Goal: Find specific page/section: Find specific page/section

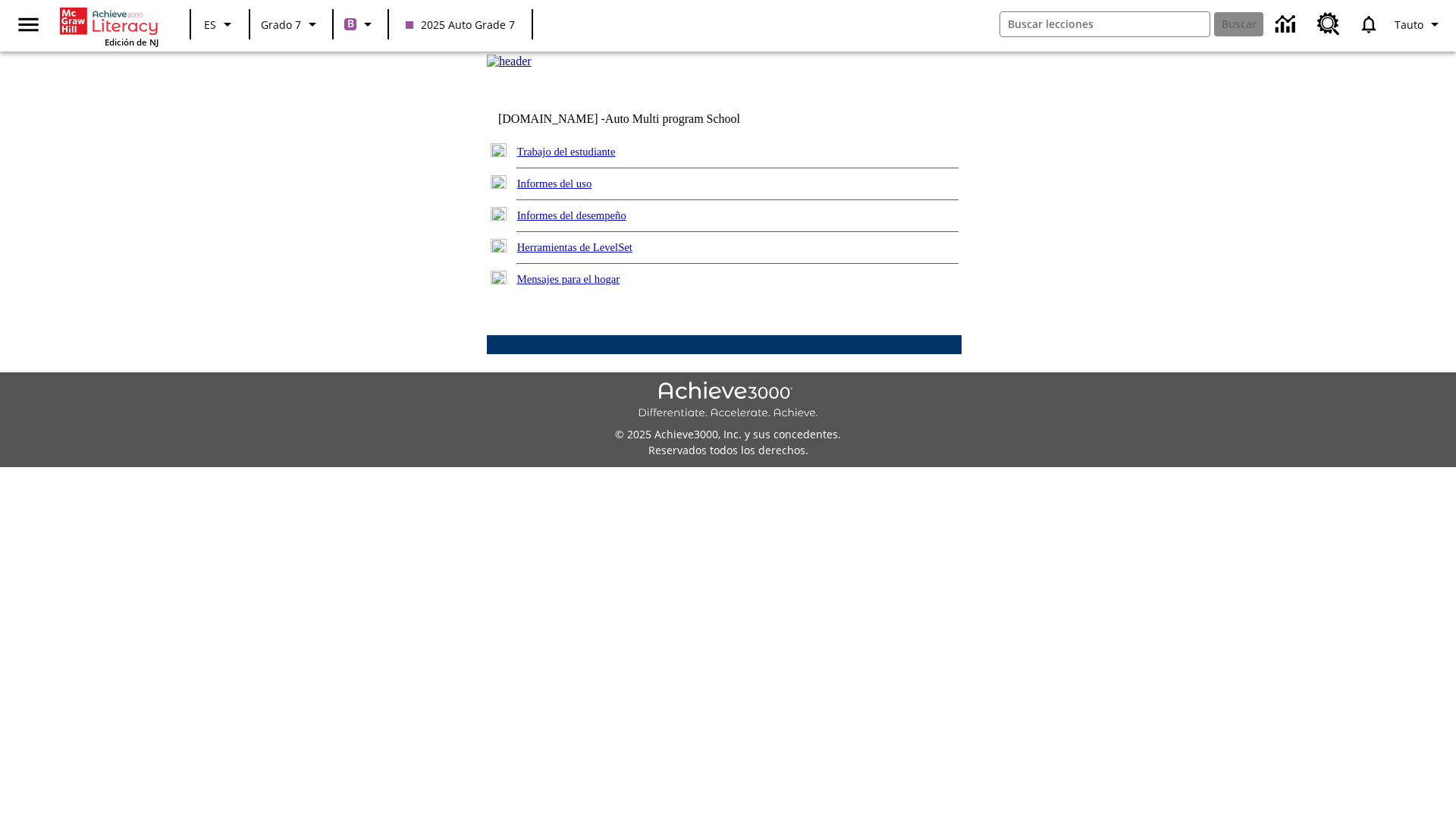
click at [585, 158] on link "Trabajo del estudiante" at bounding box center [566, 152] width 98 height 12
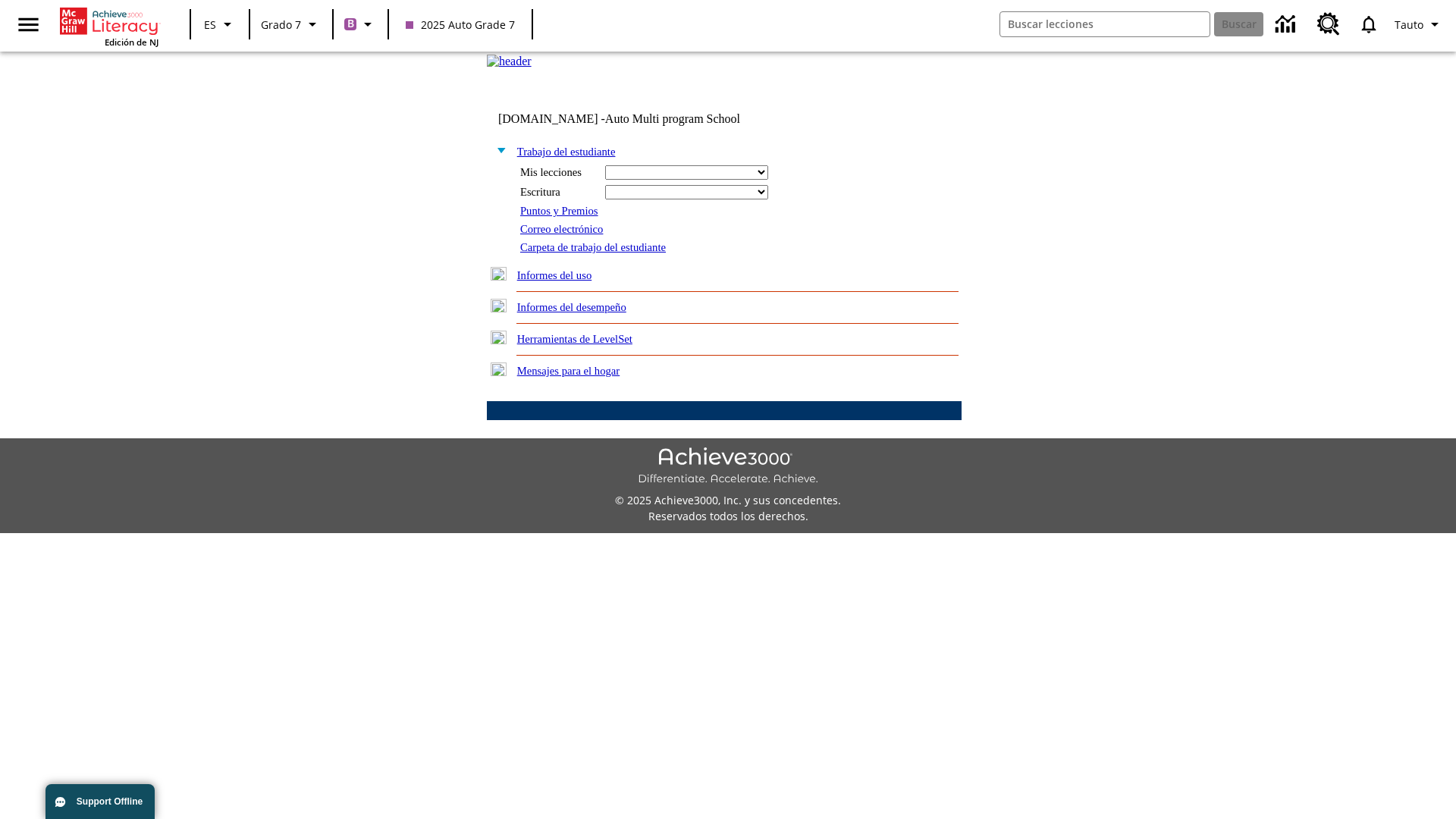
click at [567, 235] on link "Correo electrónico" at bounding box center [561, 229] width 83 height 12
